Goal: Register for event/course

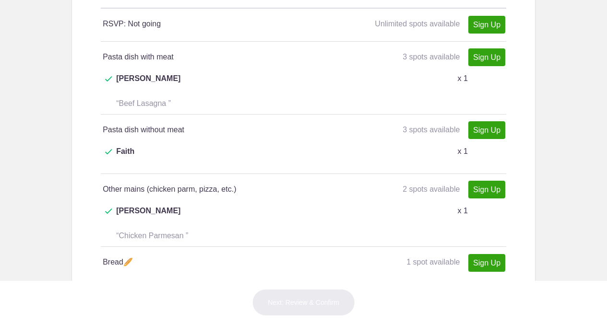
scroll to position [562, 0]
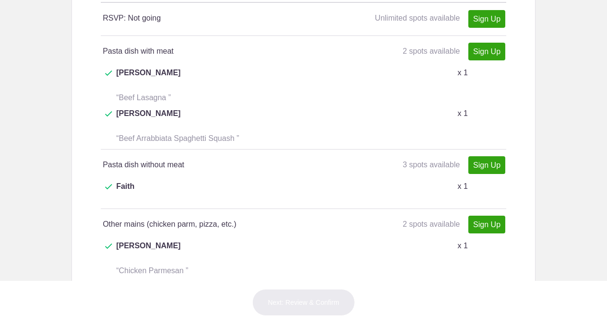
scroll to position [544, 0]
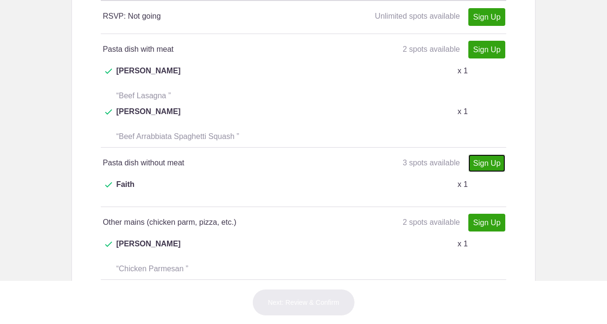
click at [500, 155] on link "Sign Up" at bounding box center [486, 164] width 37 height 18
type input "1"
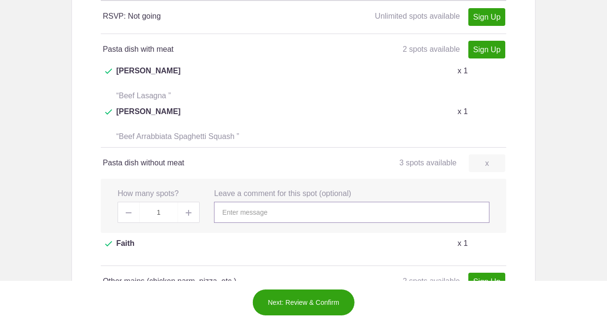
click at [246, 202] on input "text" at bounding box center [351, 212] width 275 height 21
click at [298, 202] on input "perhaps pasta pesto or oglio olio" at bounding box center [351, 212] width 275 height 21
click at [332, 202] on input "perhaps pasta pesto or aglio olio" at bounding box center [351, 212] width 275 height 21
click at [294, 202] on input "perhaps pasta pesto or aglio olio" at bounding box center [351, 212] width 275 height 21
drag, startPoint x: 324, startPoint y: 189, endPoint x: 295, endPoint y: 188, distance: 28.8
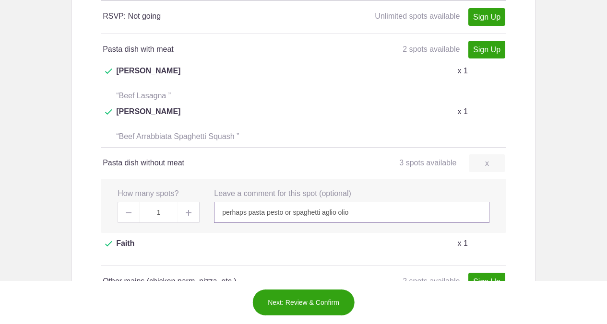
click at [295, 202] on input "perhaps pasta pesto or spaghetti aglio olio" at bounding box center [351, 212] width 275 height 21
click at [363, 202] on input "perhaps pasta pesto or orzo aglio olio" at bounding box center [351, 212] width 275 height 21
type input "perhaps pasta pesto or orzo aglio olio (attempting alliteration always)"
click at [322, 303] on button "Next: Review & Confirm" at bounding box center [303, 302] width 103 height 27
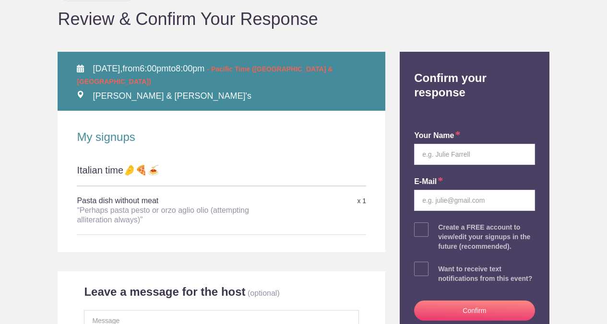
scroll to position [104, 0]
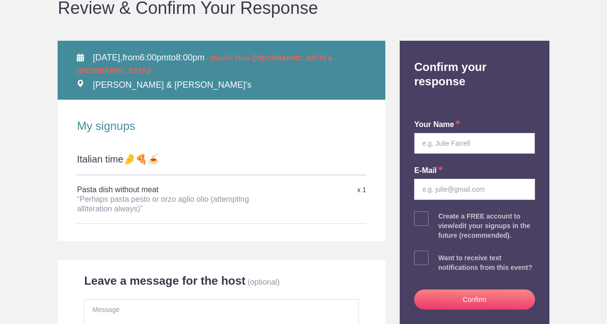
click at [456, 133] on input "text" at bounding box center [474, 143] width 120 height 21
type input "The Brickners"
click at [443, 179] on input "email" at bounding box center [474, 189] width 120 height 21
type input "[EMAIL_ADDRESS][DOMAIN_NAME]"
click at [500, 293] on button "Confirm" at bounding box center [474, 300] width 120 height 20
